Goal: Find specific page/section: Find specific page/section

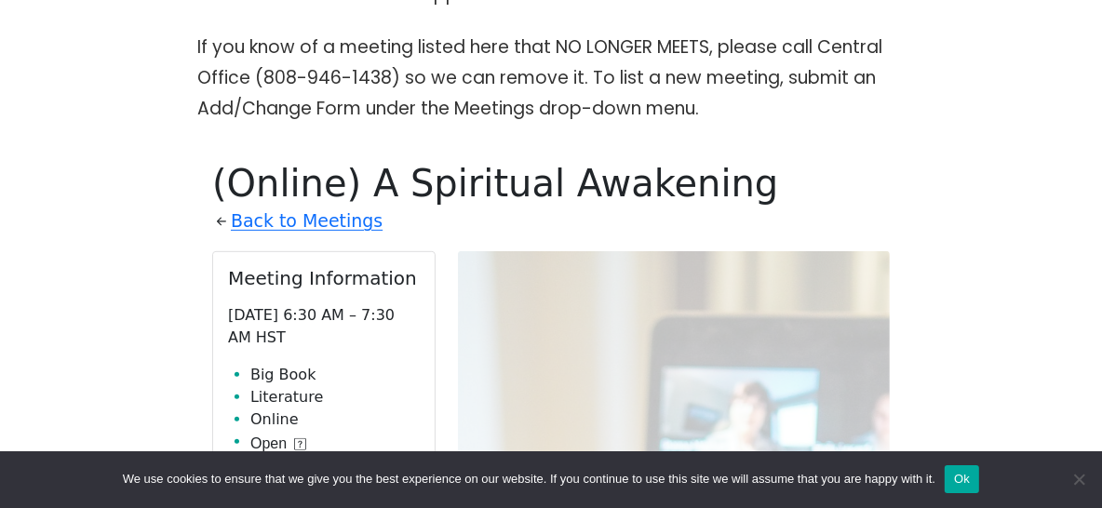
scroll to position [507, 0]
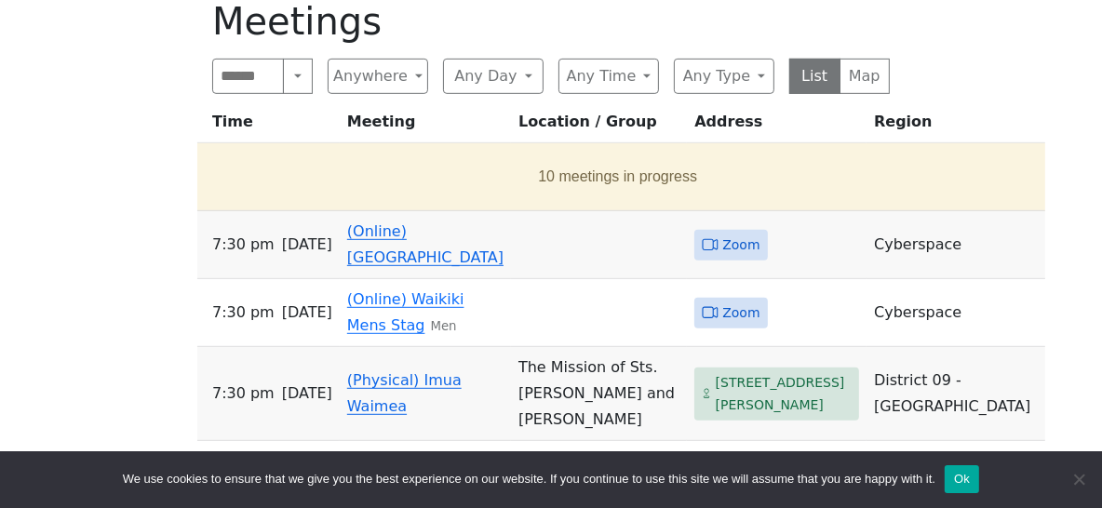
scroll to position [732, 0]
click at [393, 222] on link "(Online) [GEOGRAPHIC_DATA]" at bounding box center [425, 244] width 156 height 44
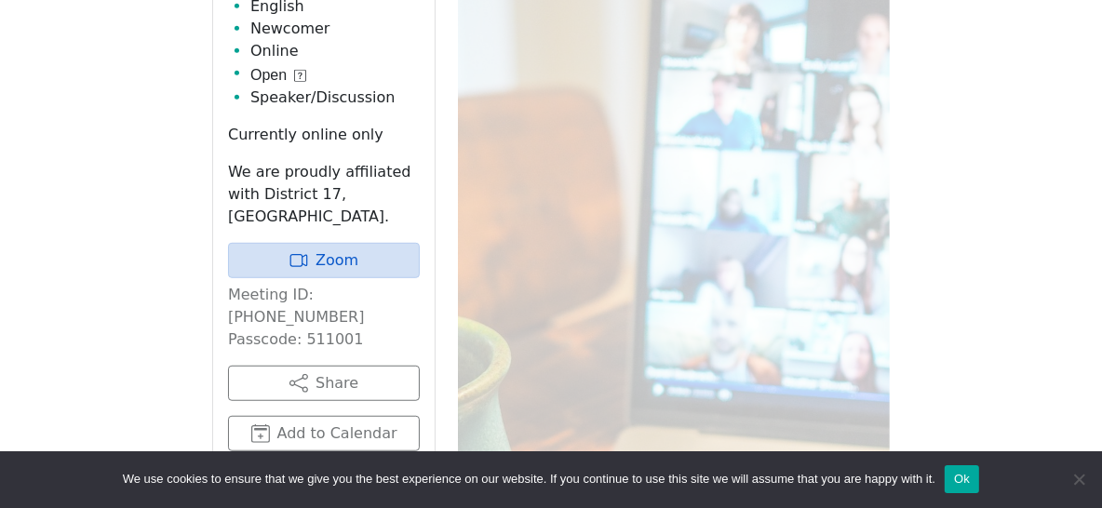
scroll to position [914, 0]
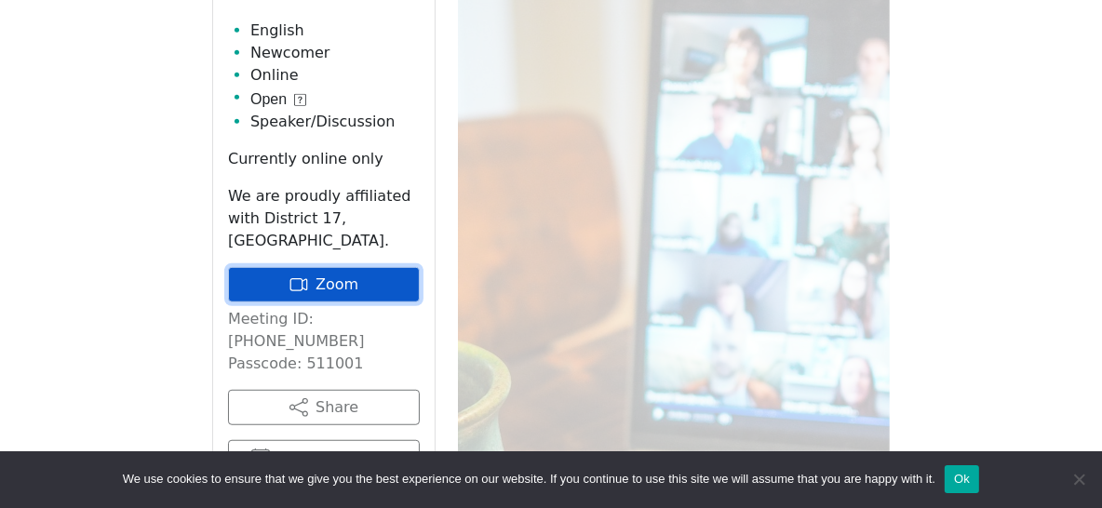
click at [341, 267] on link "Zoom" at bounding box center [324, 284] width 192 height 35
